Goal: Transaction & Acquisition: Purchase product/service

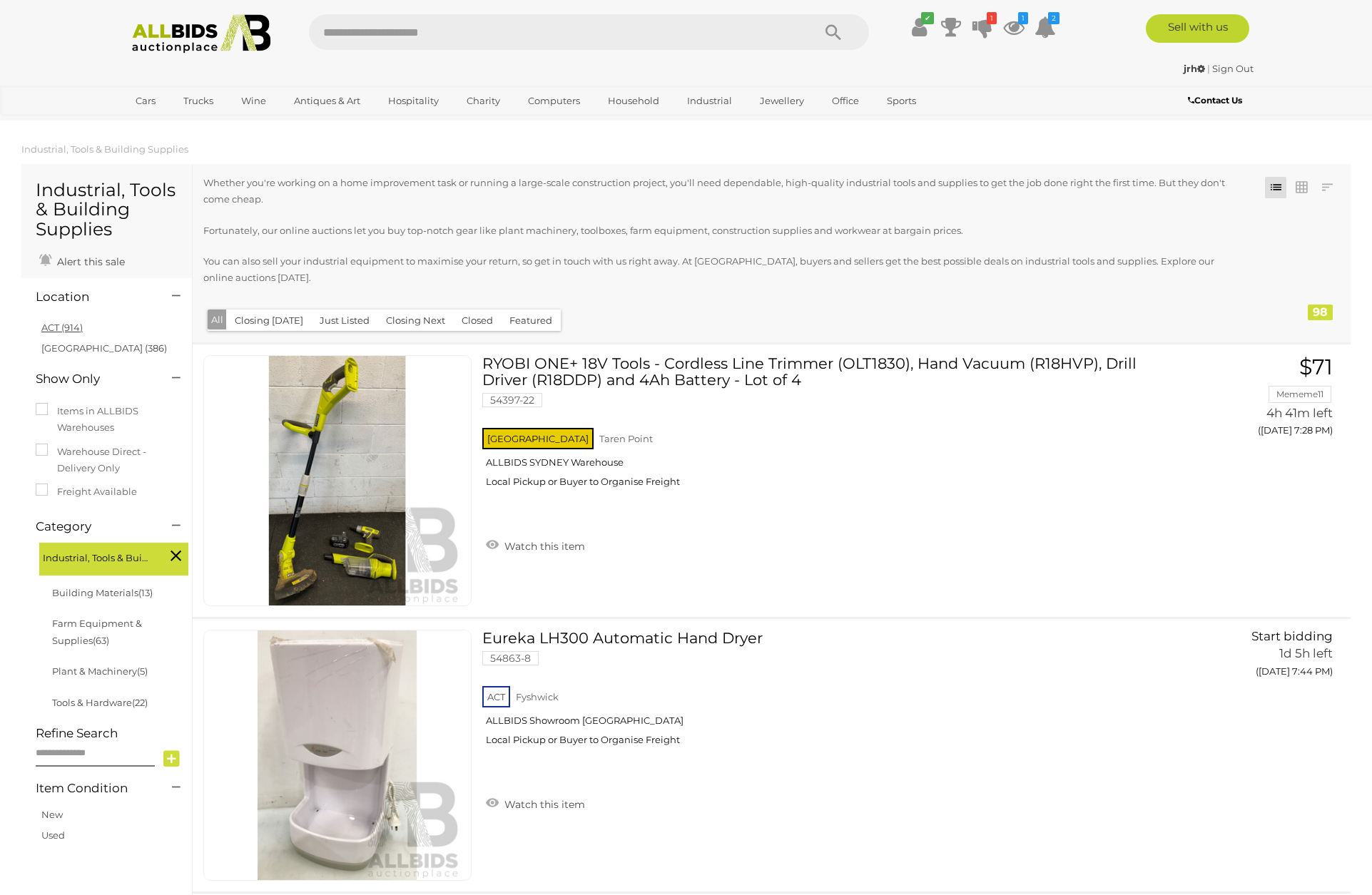
click at [59, 325] on link "ACT (914)" at bounding box center [61, 328] width 41 height 12
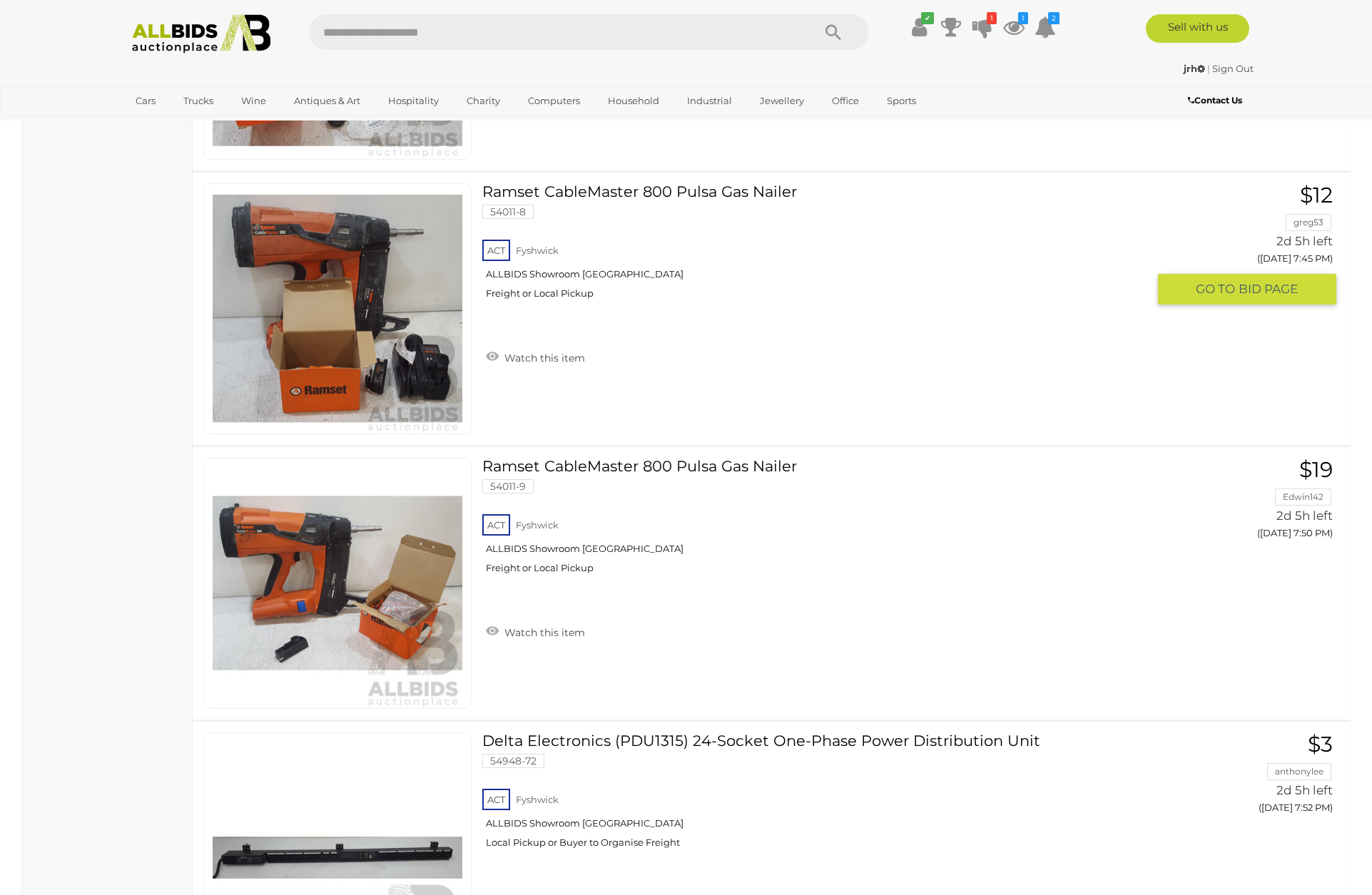
scroll to position [2396, 0]
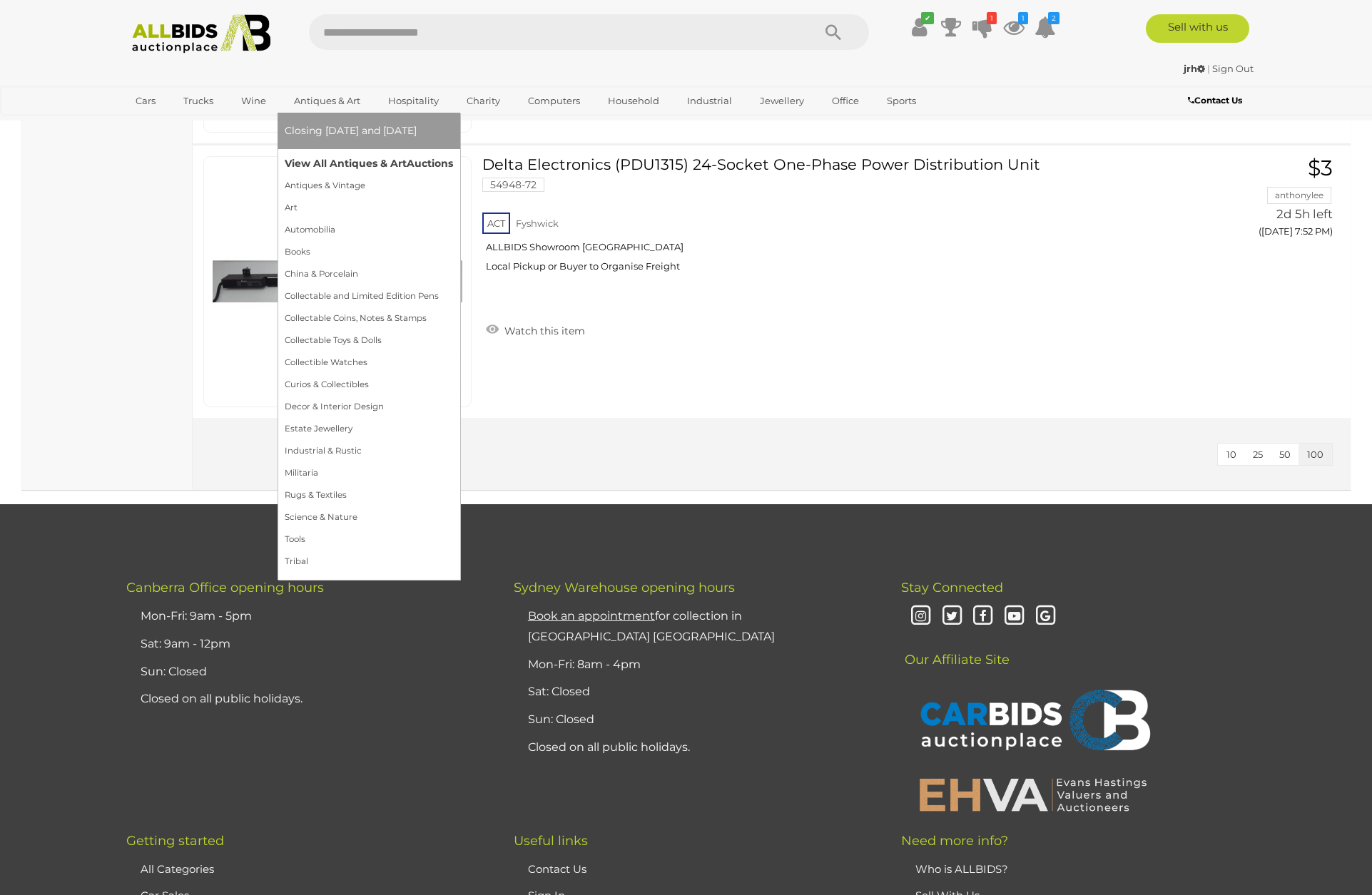
click at [331, 161] on link "View All Antiques & Art Auctions" at bounding box center [368, 163] width 168 height 22
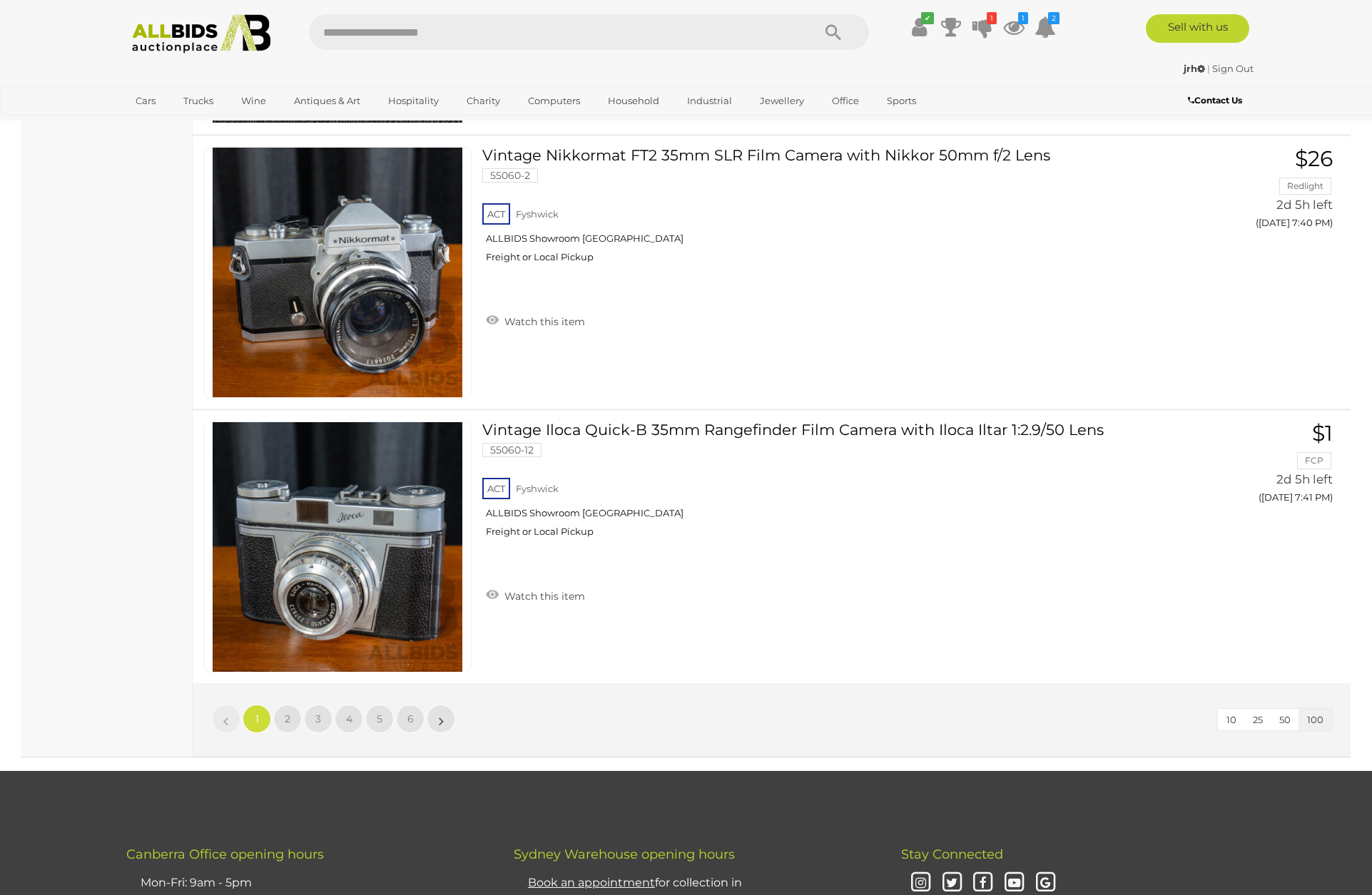
scroll to position [27391, 0]
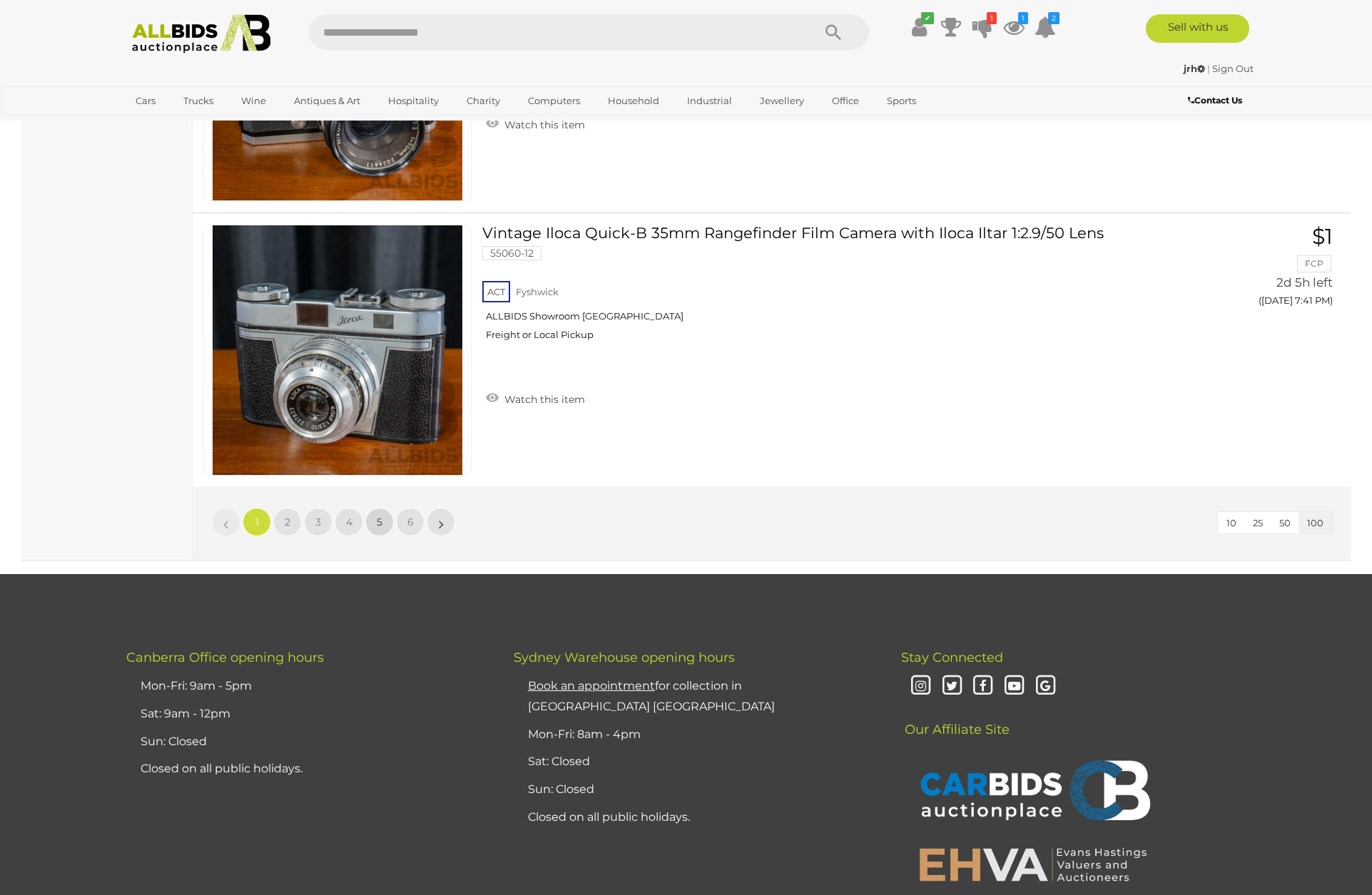
click at [381, 519] on span "5" at bounding box center [379, 521] width 6 height 13
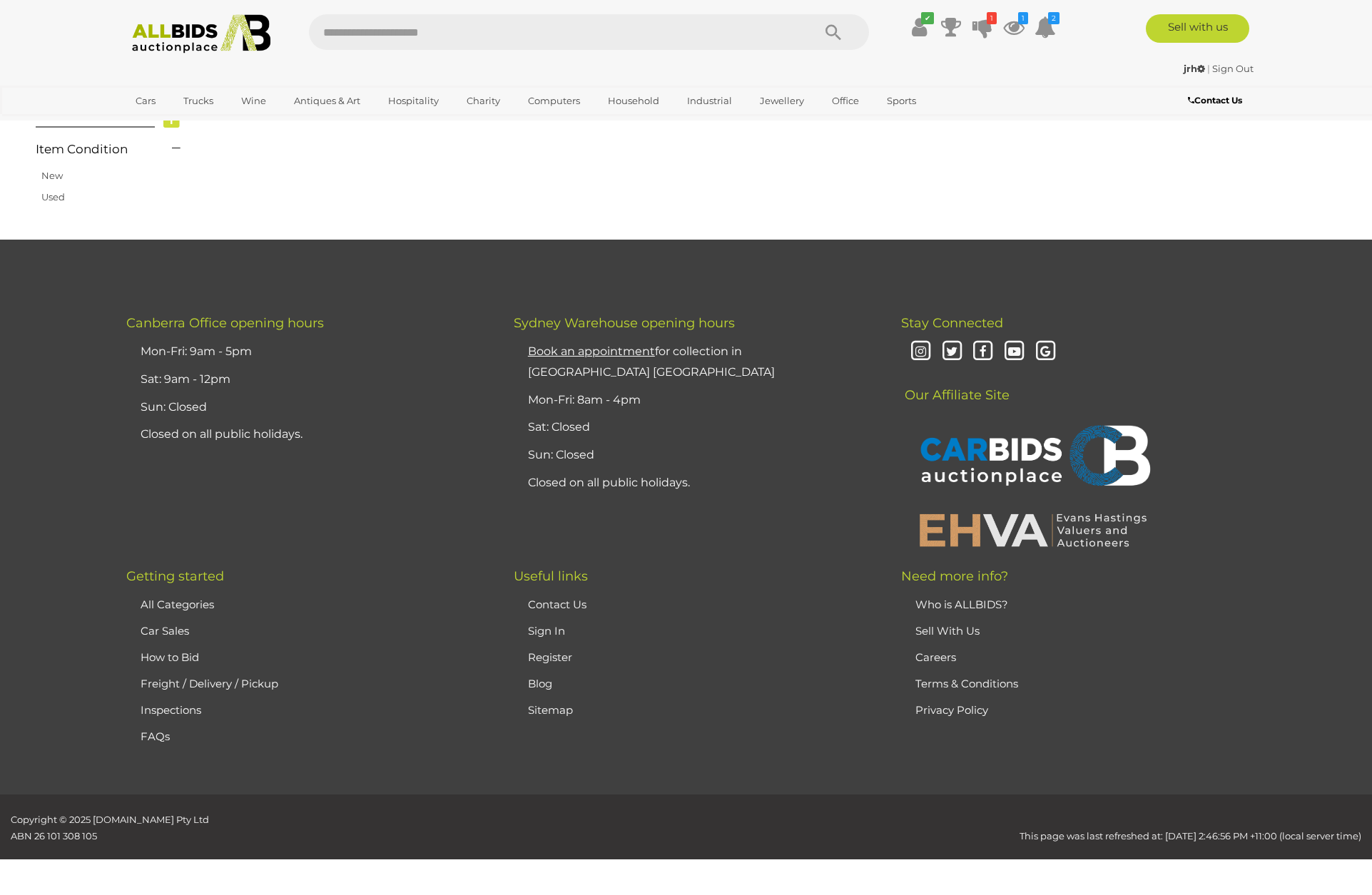
scroll to position [275, 0]
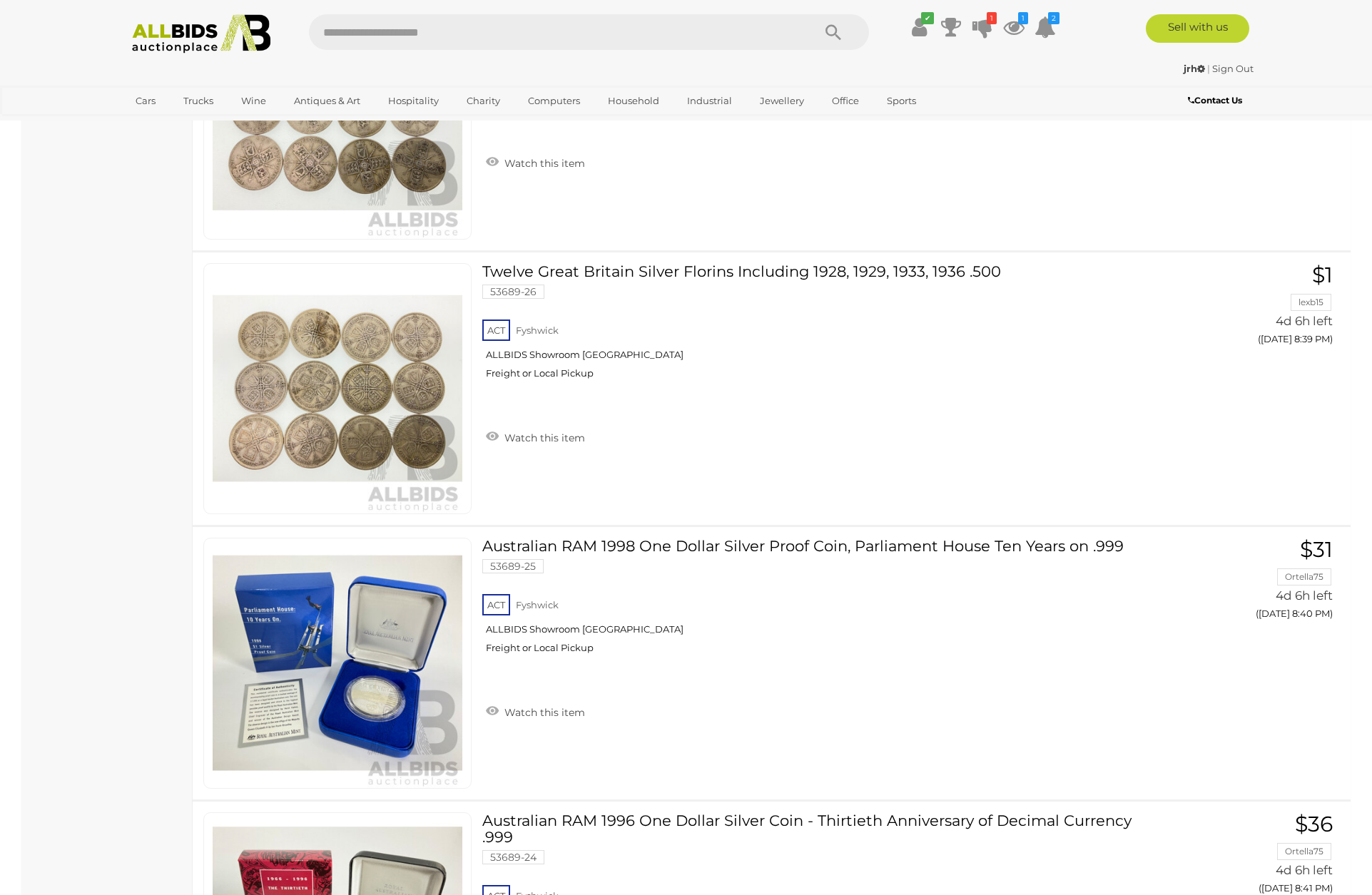
scroll to position [2567, 0]
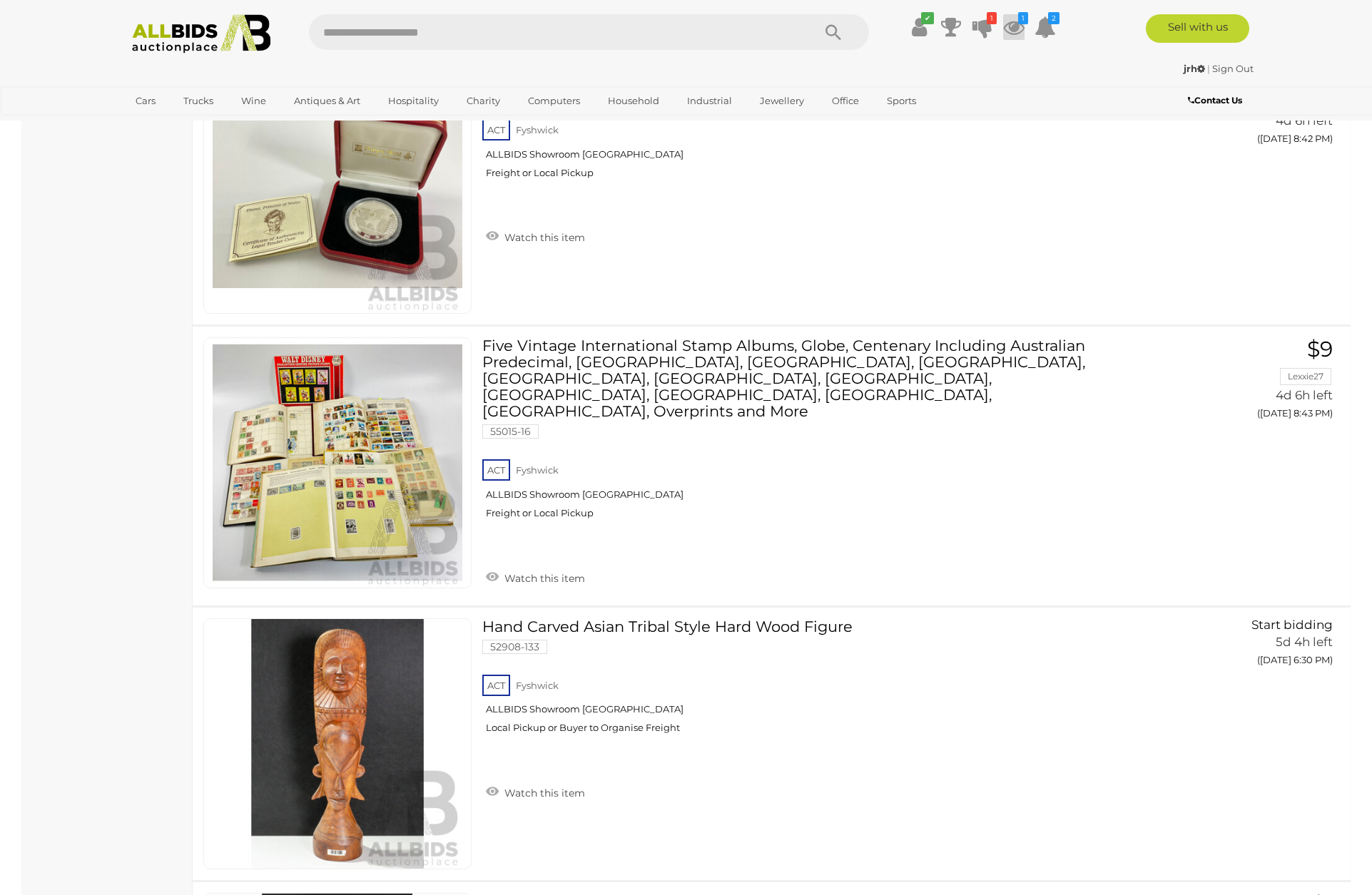
click at [1014, 26] on icon at bounding box center [1014, 27] width 22 height 26
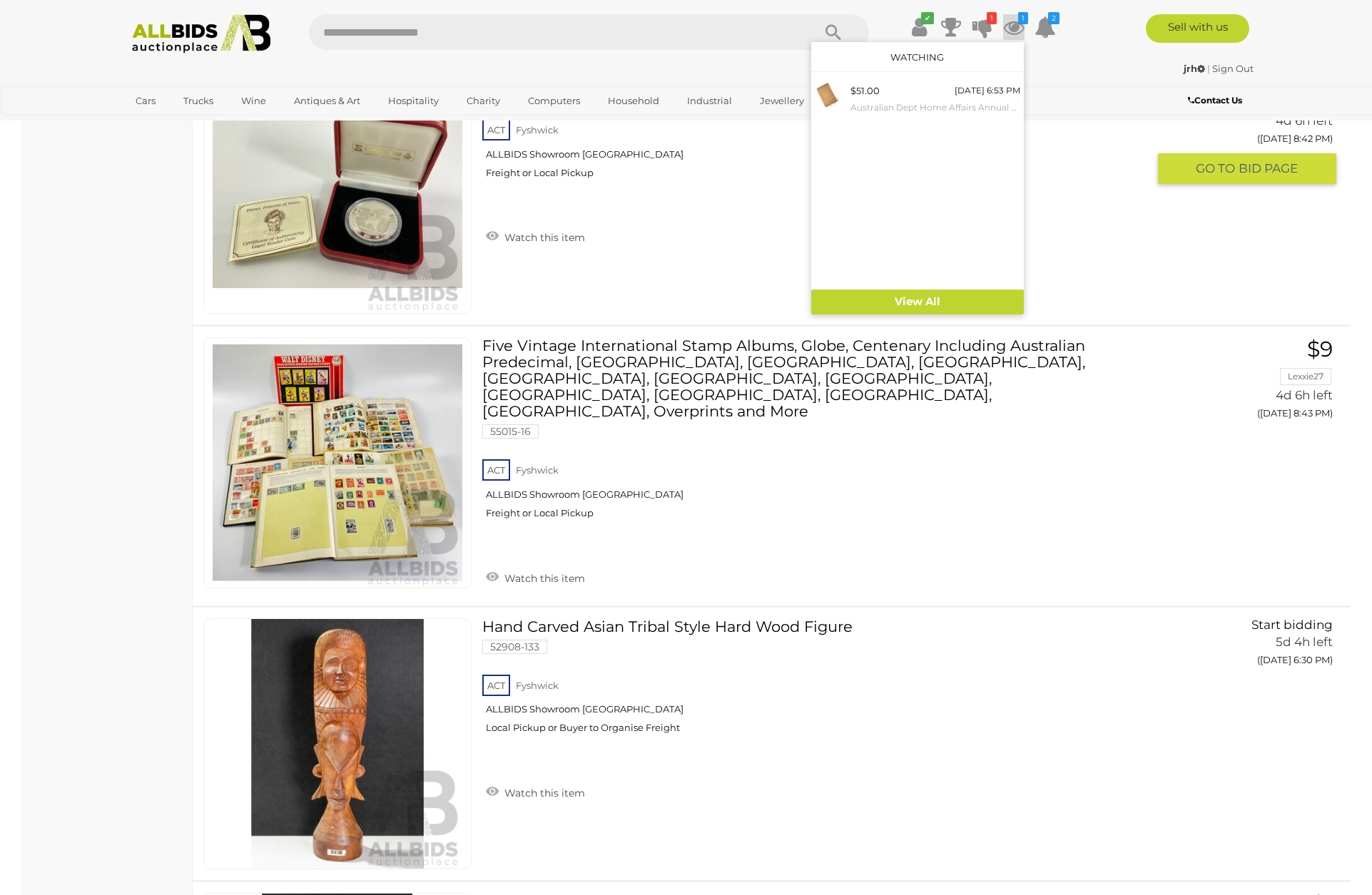
click at [1110, 252] on div "Sierra Leone Pobjoy Mint 1997 Silver Ten Dollar Coin, in Memoriam [PERSON_NAME]…" at bounding box center [770, 188] width 1179 height 273
